Goal: Find specific page/section: Find specific page/section

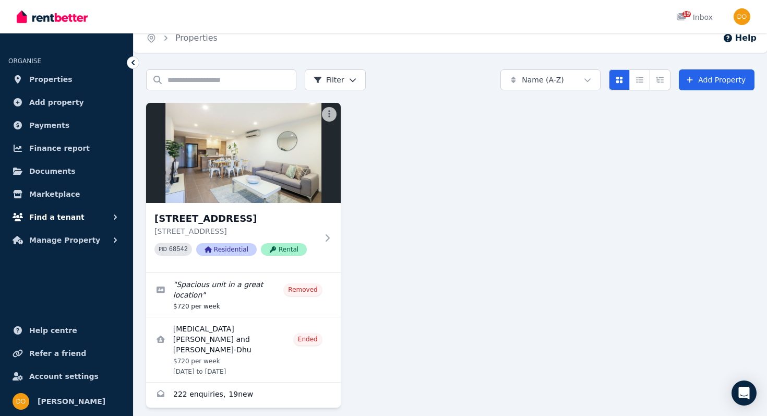
scroll to position [9, 0]
click at [50, 125] on span "Payments" at bounding box center [49, 125] width 40 height 13
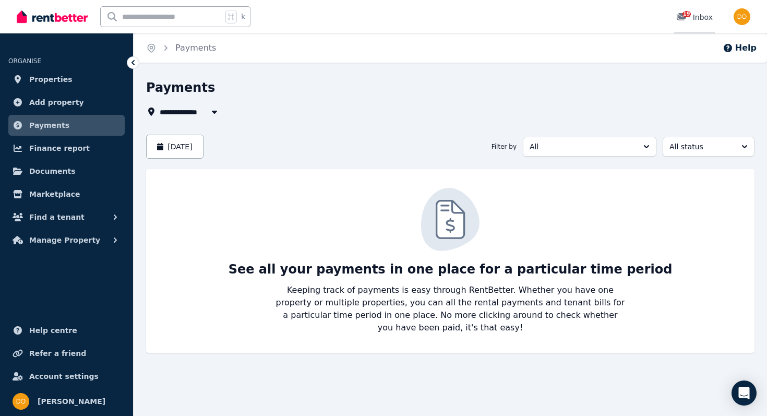
click at [693, 24] on link "19 Inbox" at bounding box center [694, 16] width 41 height 33
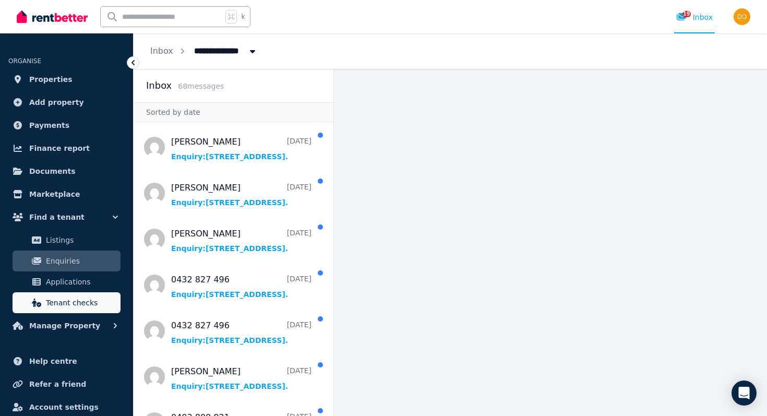
click at [85, 307] on span "Tenant checks" at bounding box center [81, 302] width 70 height 13
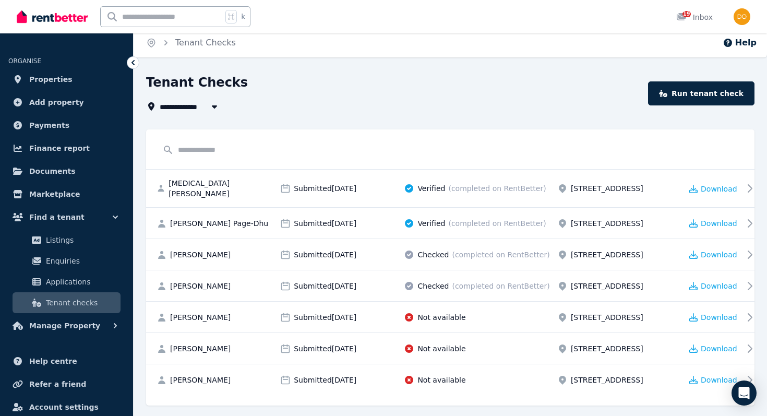
scroll to position [7, 0]
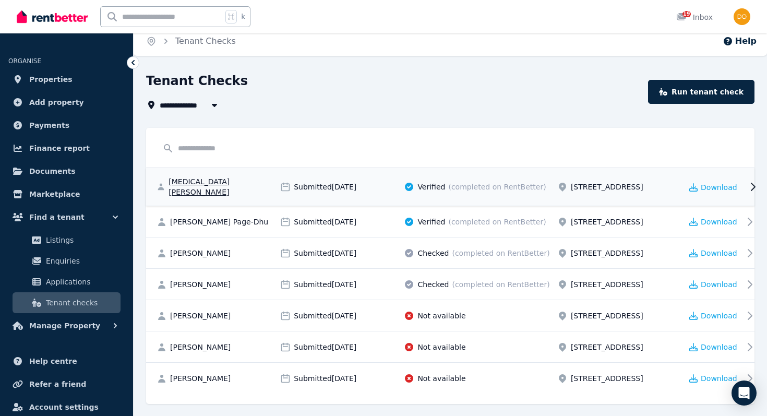
click at [744, 181] on div at bounding box center [753, 187] width 19 height 13
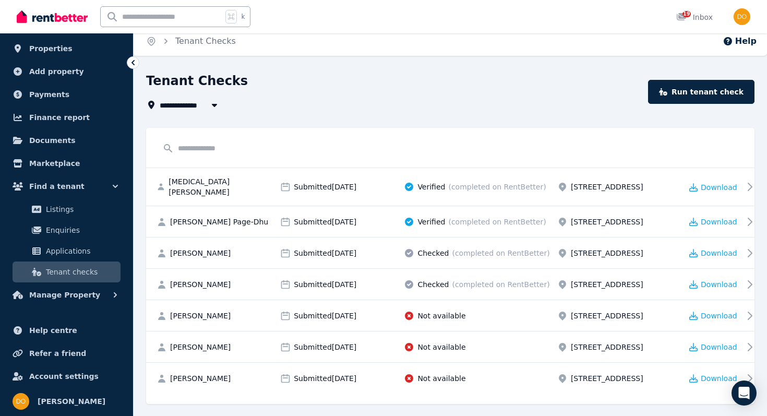
scroll to position [30, 0]
click at [76, 119] on span "Finance report" at bounding box center [59, 118] width 61 height 13
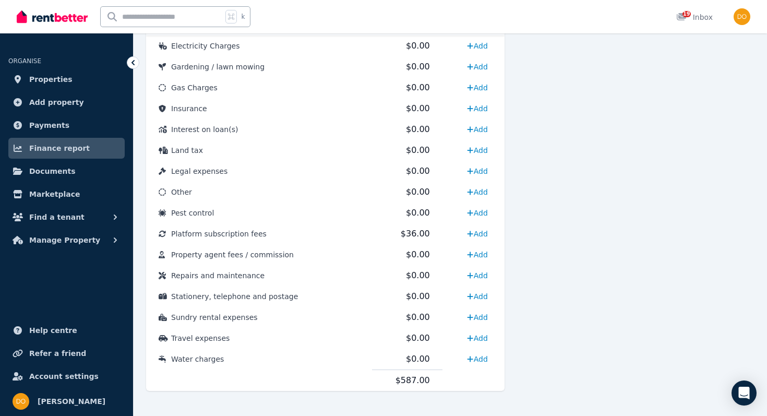
scroll to position [498, 0]
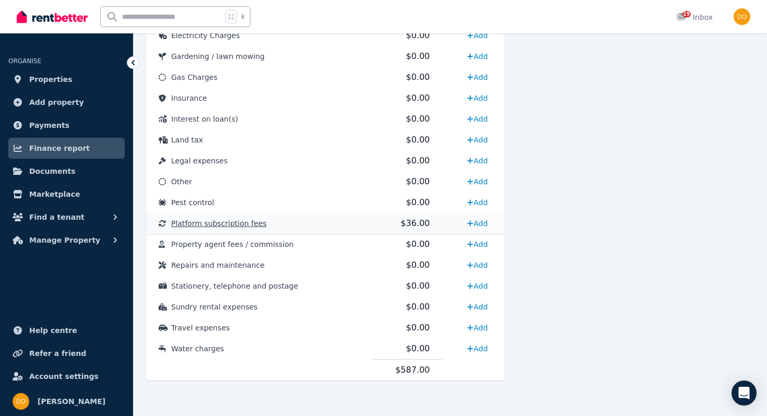
click at [323, 226] on td "Platform subscription fees" at bounding box center [259, 223] width 226 height 21
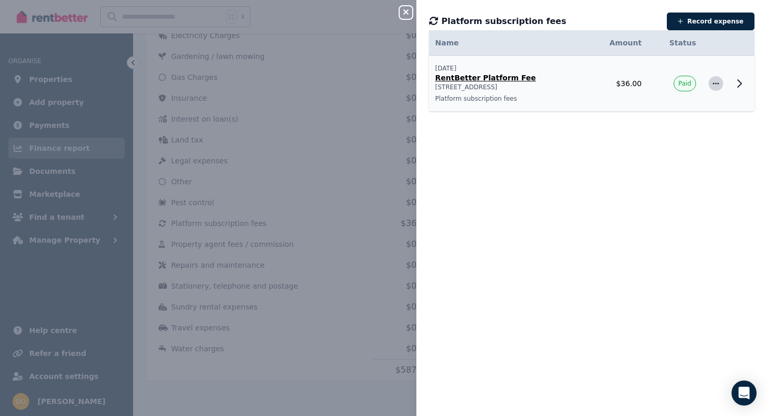
click at [719, 83] on icon "button" at bounding box center [716, 83] width 8 height 7
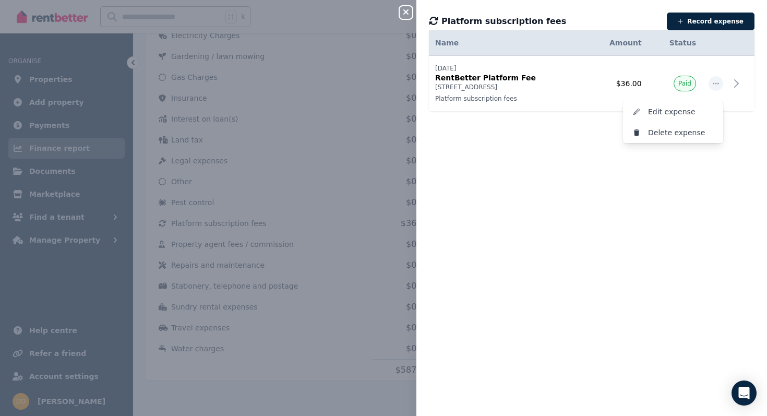
click at [583, 209] on div "Date Name Address Category Amount Status 20/01/2025 20/01/2025 RentBetter Platf…" at bounding box center [591, 223] width 351 height 361
click at [411, 9] on icon "button" at bounding box center [406, 12] width 13 height 8
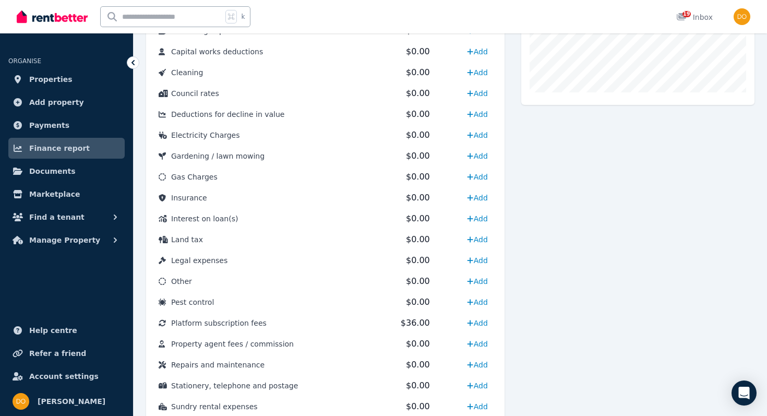
scroll to position [278, 0]
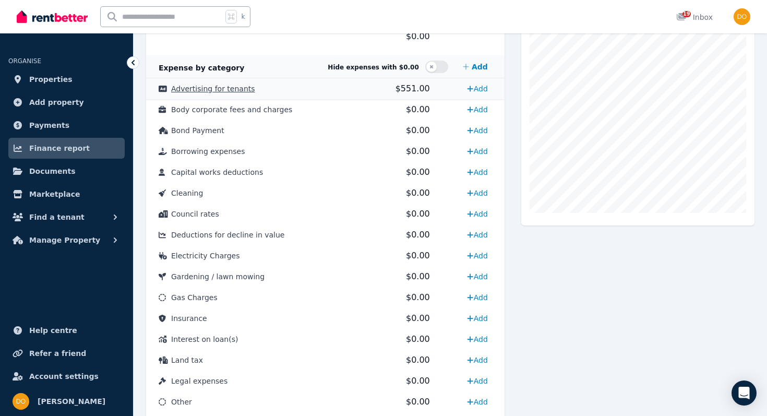
click at [236, 94] on td "Advertising for tenants" at bounding box center [259, 88] width 226 height 21
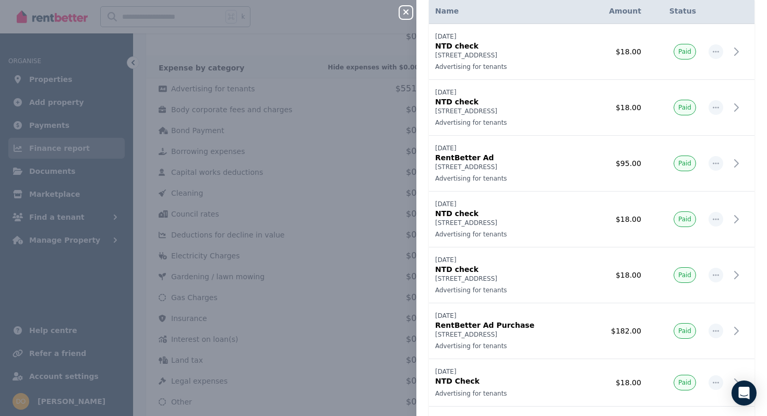
scroll to position [0, 0]
